Goal: Information Seeking & Learning: Learn about a topic

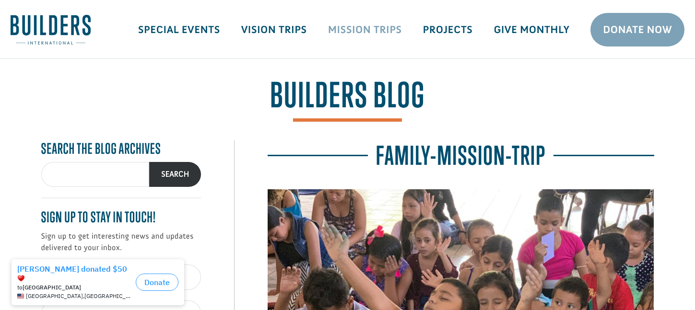
click at [362, 26] on link "Mission Trips" at bounding box center [364, 30] width 95 height 28
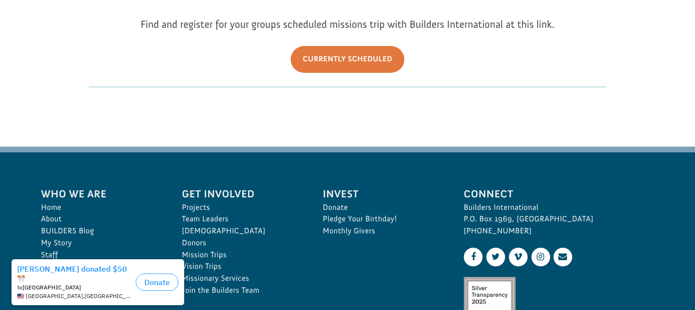
scroll to position [280, 0]
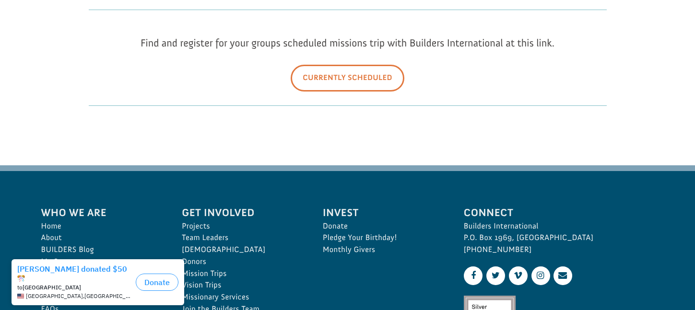
click at [328, 83] on link "Currently Scheduled" at bounding box center [348, 78] width 114 height 26
